Goal: Check status: Check status

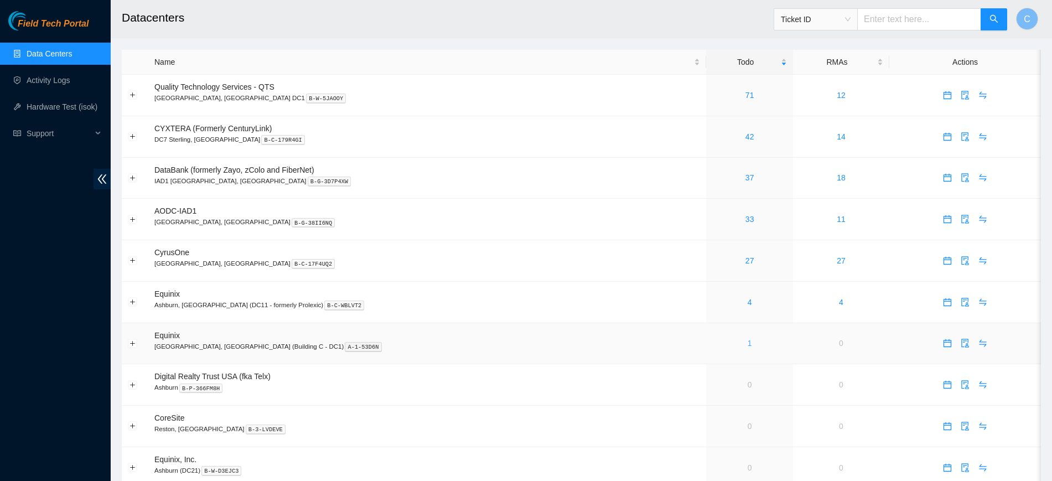
click at [747, 344] on link "1" at bounding box center [749, 343] width 4 height 9
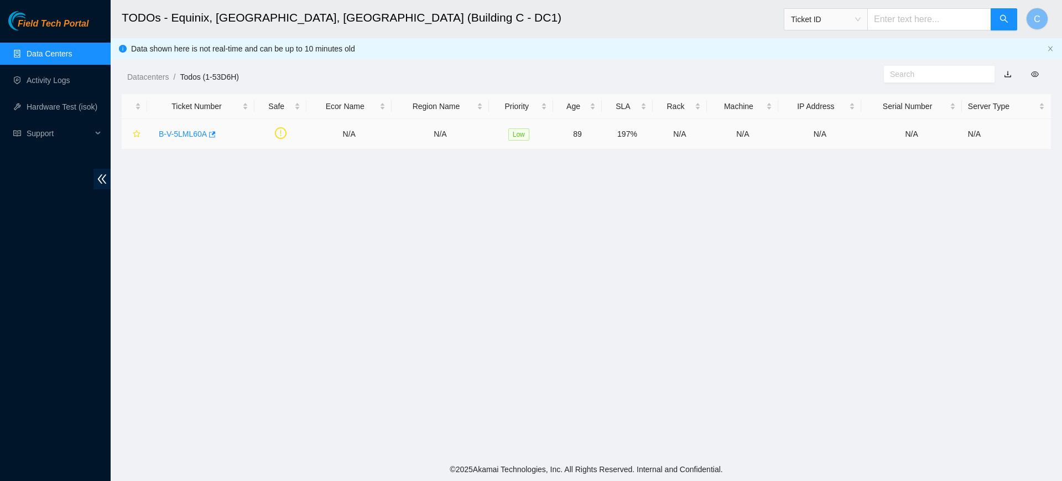
click at [175, 133] on link "B-V-5LML60A" at bounding box center [183, 133] width 48 height 9
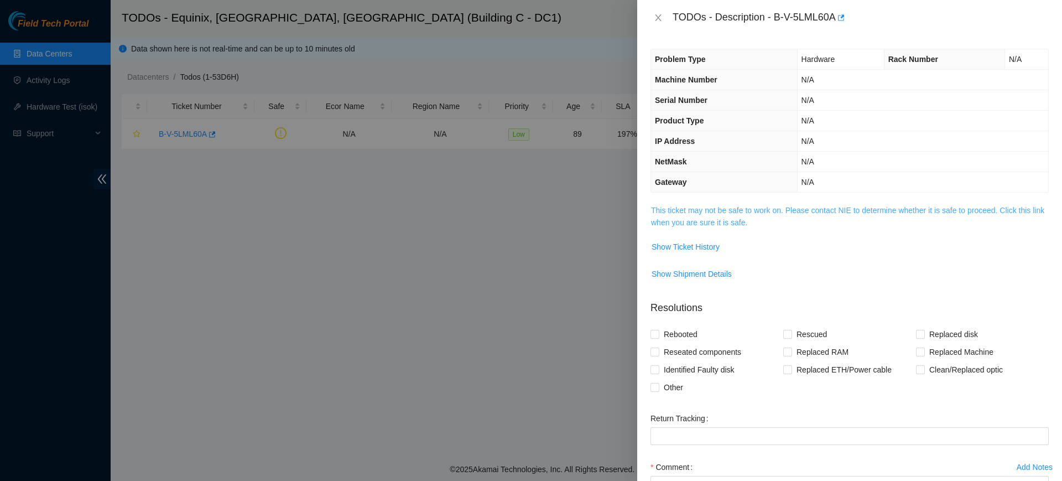
click at [720, 212] on link "This ticket may not be safe to work on. Please contact NIE to determine whether…" at bounding box center [847, 216] width 393 height 21
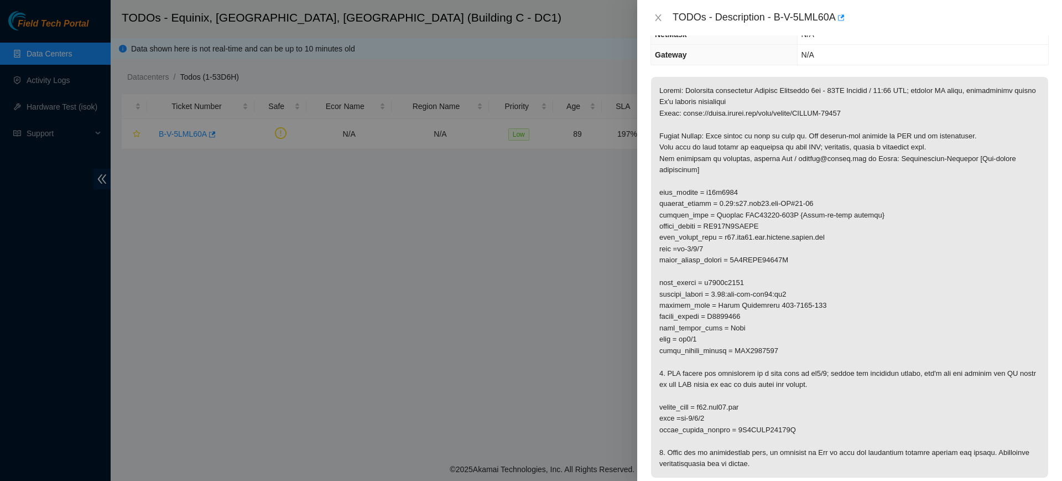
scroll to position [127, 0]
click at [755, 353] on p at bounding box center [849, 277] width 397 height 401
copy p "HBO2013797"
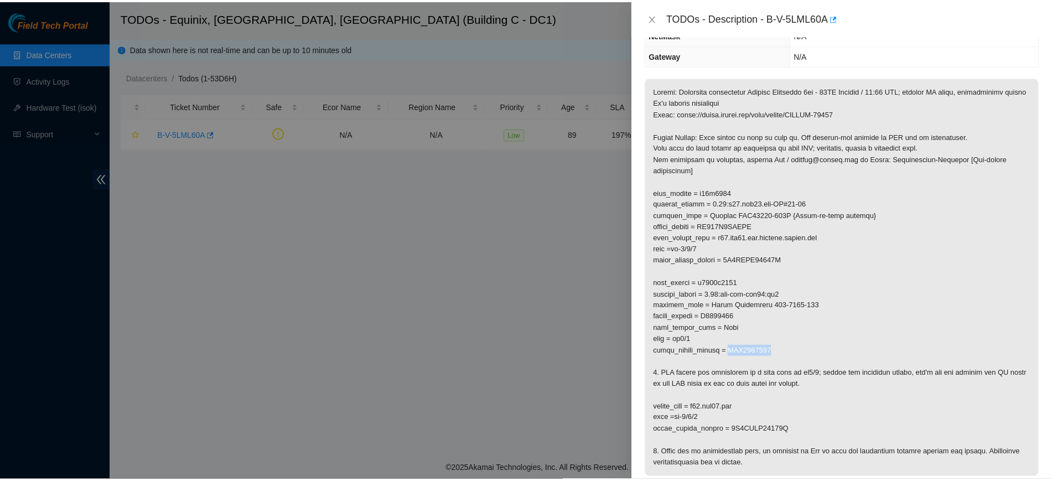
scroll to position [0, 0]
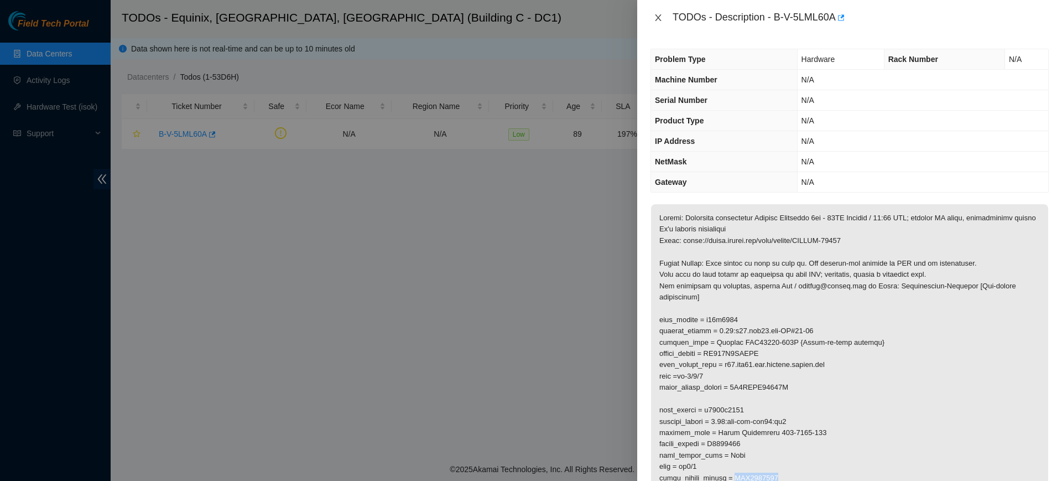
click at [656, 18] on icon "close" at bounding box center [658, 17] width 9 height 9
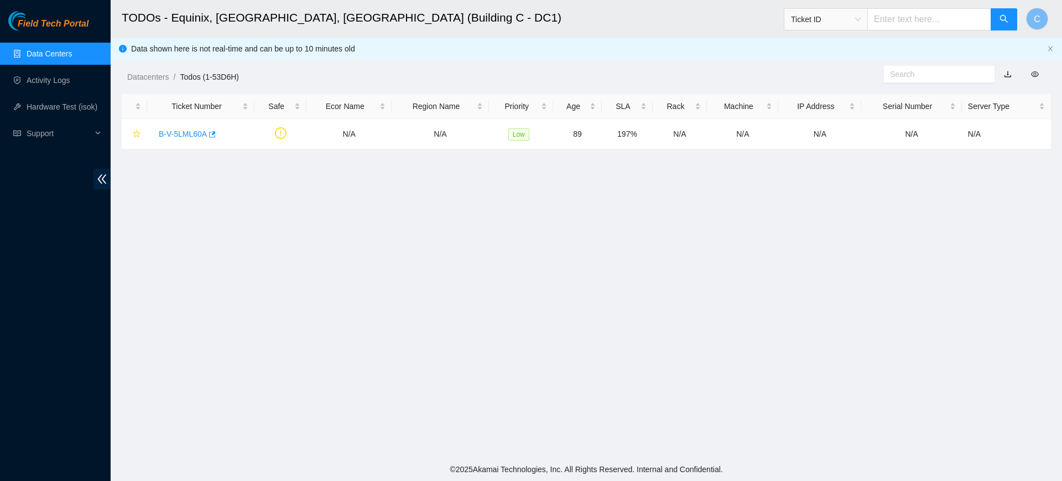
click at [832, 18] on span "Ticket ID" at bounding box center [826, 19] width 70 height 17
click at [826, 111] on div "Serial Number" at bounding box center [837, 112] width 70 height 12
click at [919, 20] on input "text" at bounding box center [929, 19] width 124 height 22
paste input "HBO2013797"
type input "HBO2013797"
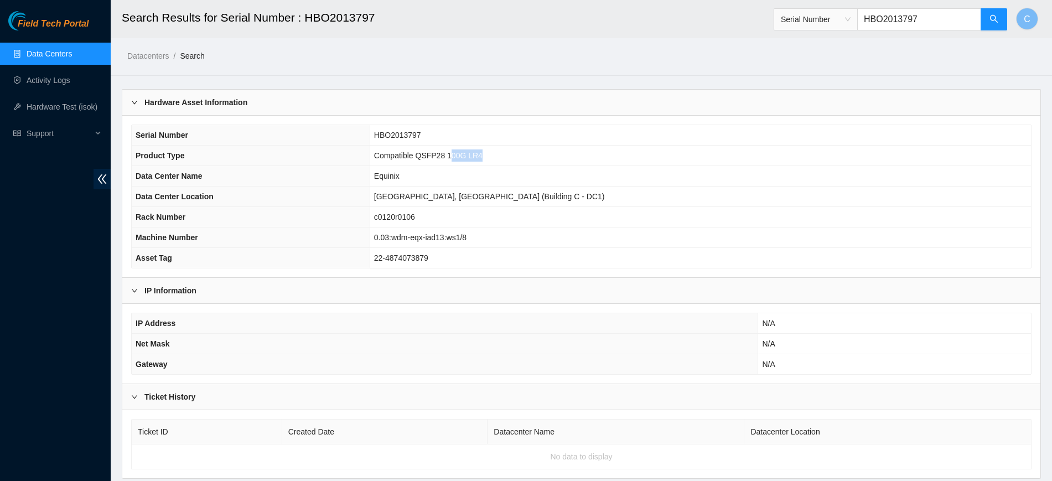
drag, startPoint x: 594, startPoint y: 152, endPoint x: 638, endPoint y: 159, distance: 45.3
click at [638, 159] on td "Compatible QSFP28 100G LR4" at bounding box center [700, 155] width 661 height 20
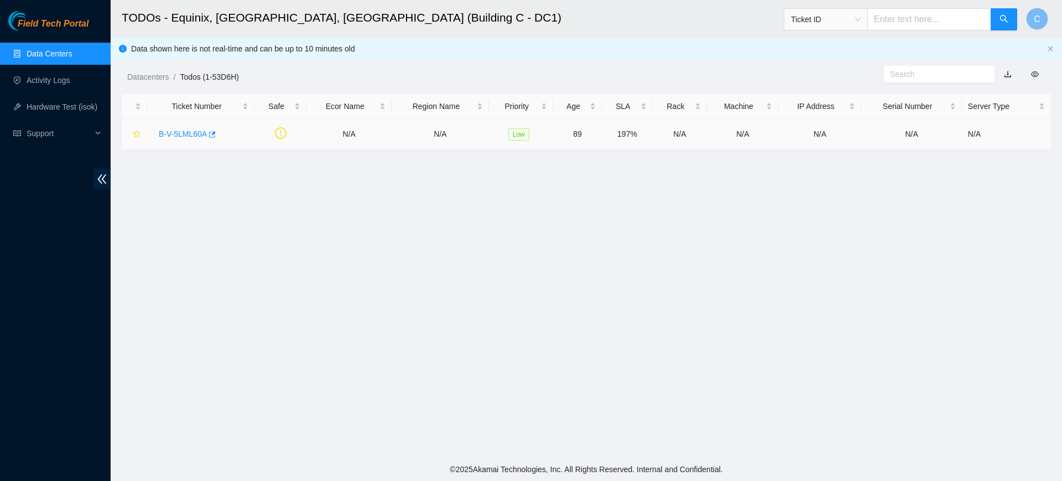
click at [172, 131] on link "B-V-5LML60A" at bounding box center [183, 133] width 48 height 9
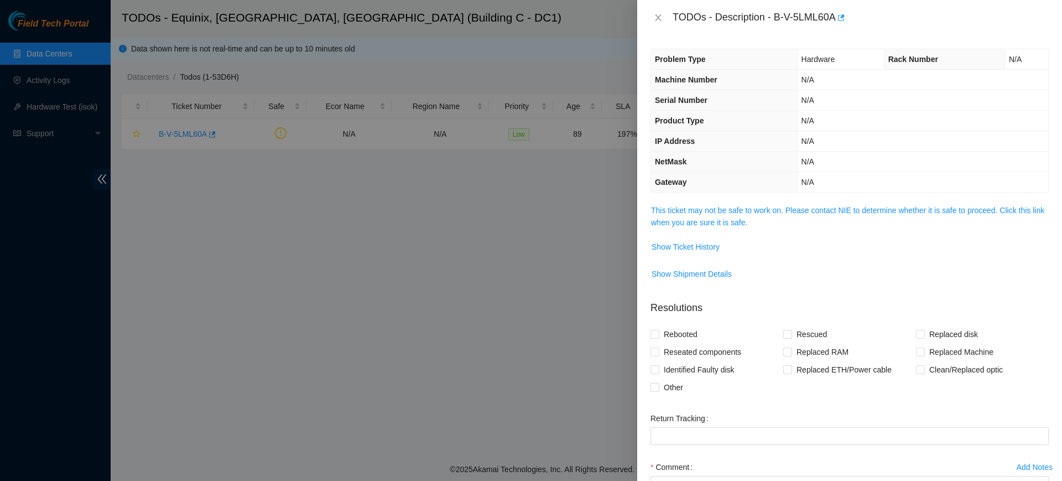
click at [712, 206] on link "This ticket may not be safe to work on. Please contact NIE to determine whether…" at bounding box center [847, 216] width 393 height 21
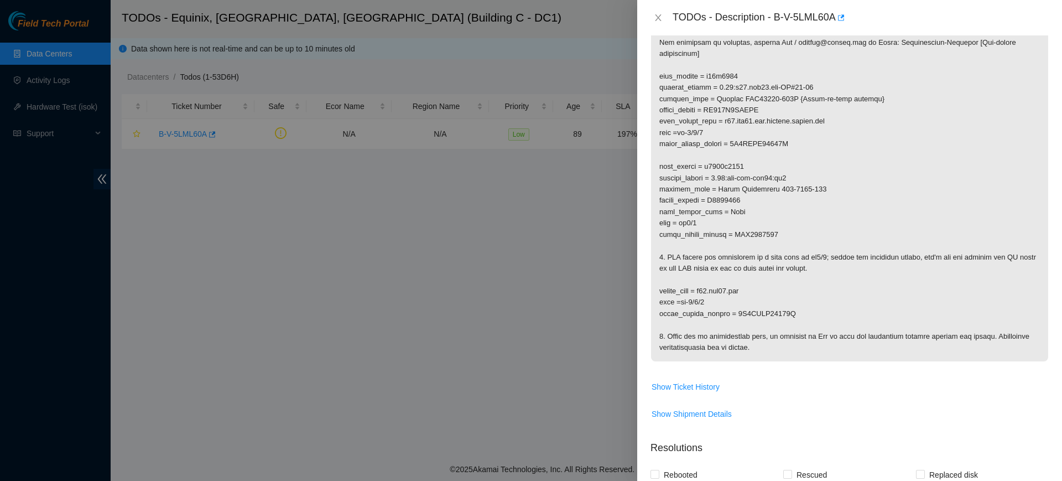
scroll to position [266, 0]
